Goal: Information Seeking & Learning: Find specific fact

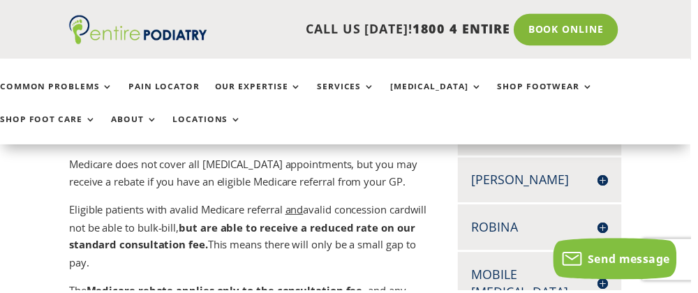
scroll to position [654, 0]
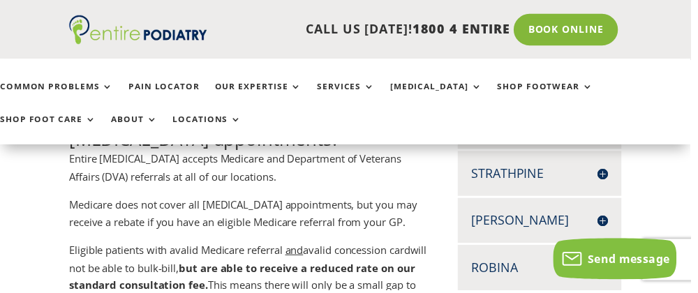
click at [513, 214] on h4 "[PERSON_NAME]" at bounding box center [546, 222] width 138 height 17
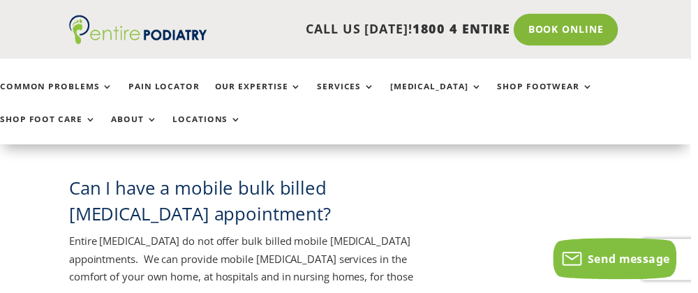
scroll to position [2924, 0]
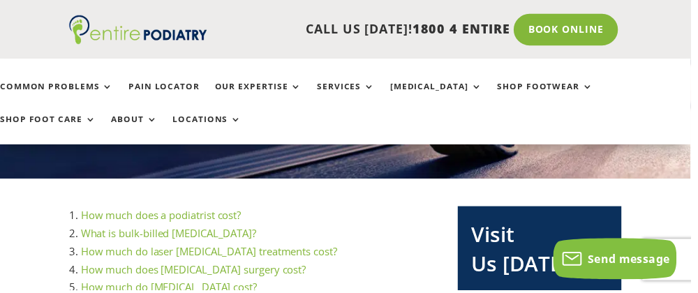
click at [119, 221] on link "How much does a podiatrist cost?" at bounding box center [163, 218] width 162 height 14
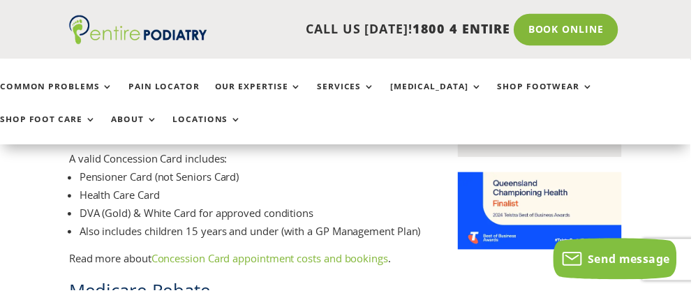
scroll to position [1162, 0]
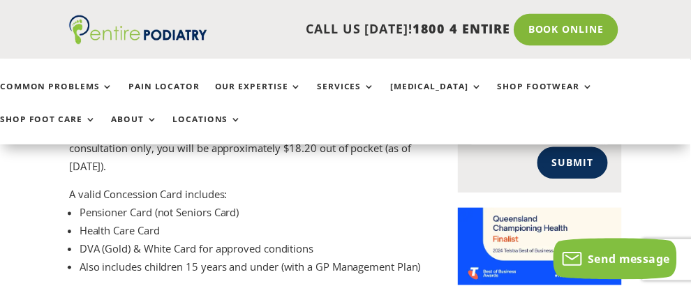
click at [103, 206] on li "Pensioner Card (not Seniors Card)" at bounding box center [256, 215] width 352 height 18
click at [92, 209] on li "Pensioner Card (not Seniors Card)" at bounding box center [256, 215] width 352 height 18
